Goal: Find specific page/section: Find specific page/section

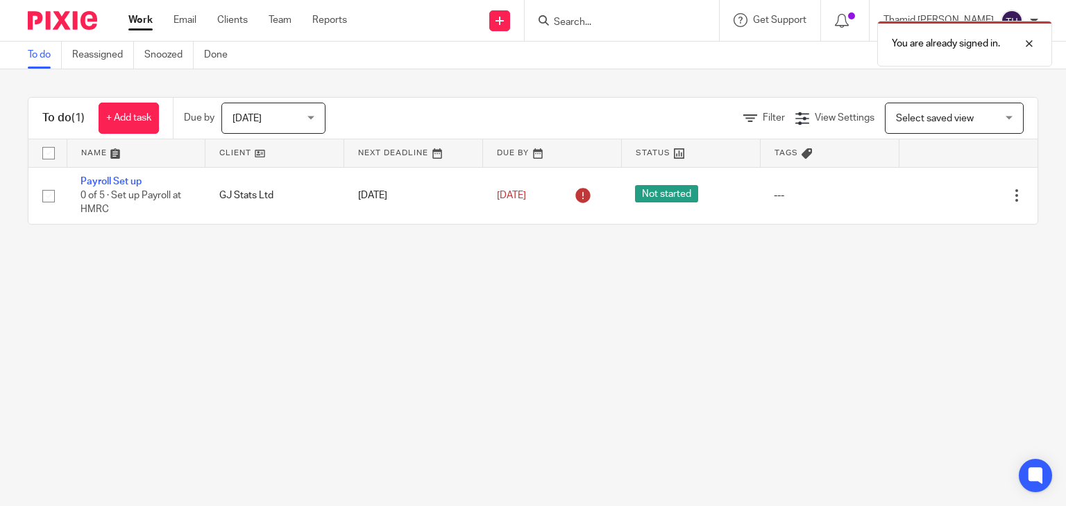
click at [649, 19] on div "You are already signed in." at bounding box center [792, 40] width 519 height 53
click at [629, 15] on div "You are already signed in." at bounding box center [792, 40] width 519 height 53
click at [618, 18] on div "You are already signed in." at bounding box center [792, 40] width 519 height 53
click at [1035, 45] on div at bounding box center [1018, 43] width 37 height 17
click at [605, 20] on input "Search" at bounding box center [614, 23] width 125 height 12
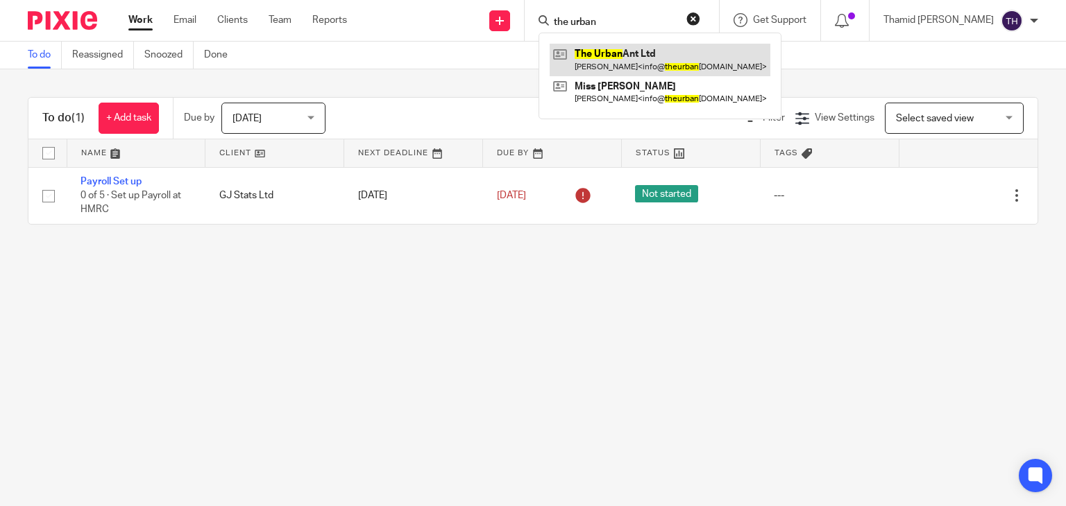
type input "the urban"
click at [672, 56] on link at bounding box center [660, 60] width 221 height 32
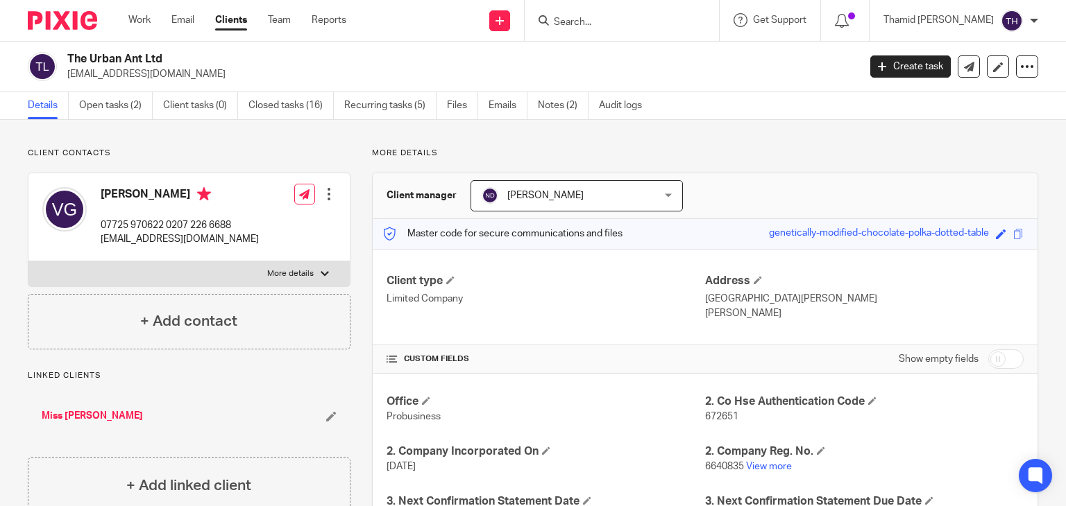
click at [286, 89] on div "The Urban Ant Ltd [EMAIL_ADDRESS][DOMAIN_NAME] Create task Update from Companie…" at bounding box center [533, 67] width 1066 height 51
click at [290, 101] on link "Closed tasks (16)" at bounding box center [290, 105] width 85 height 27
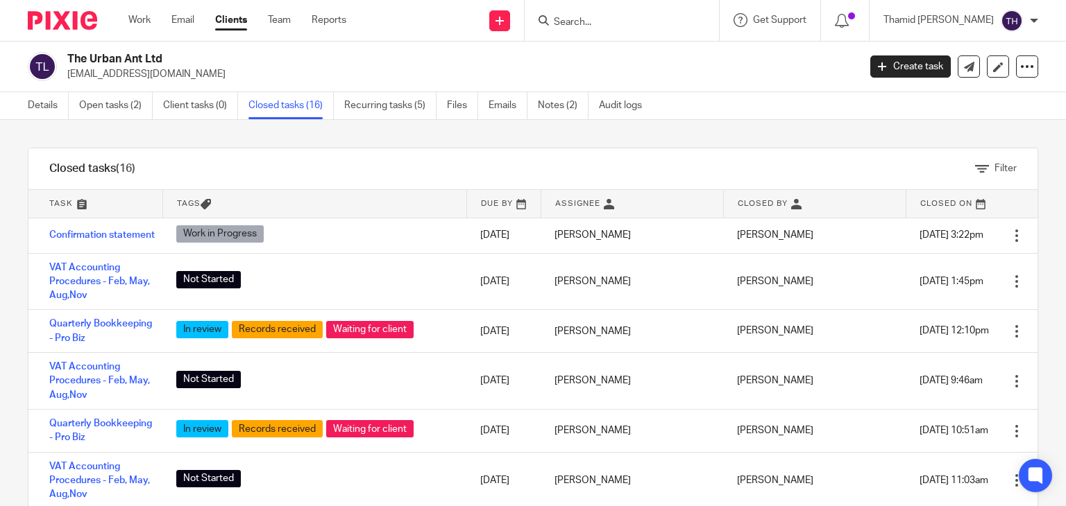
click at [632, 38] on div at bounding box center [622, 20] width 194 height 41
click at [629, 24] on input "Search" at bounding box center [614, 23] width 125 height 12
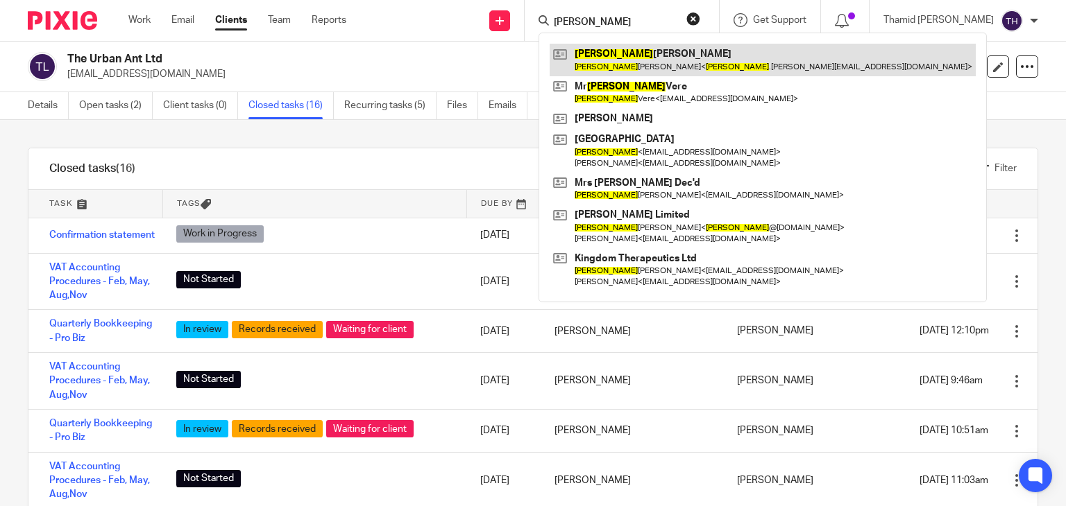
type input "Chris"
click at [749, 59] on link at bounding box center [763, 60] width 426 height 32
